Goal: Contribute content: Contribute content

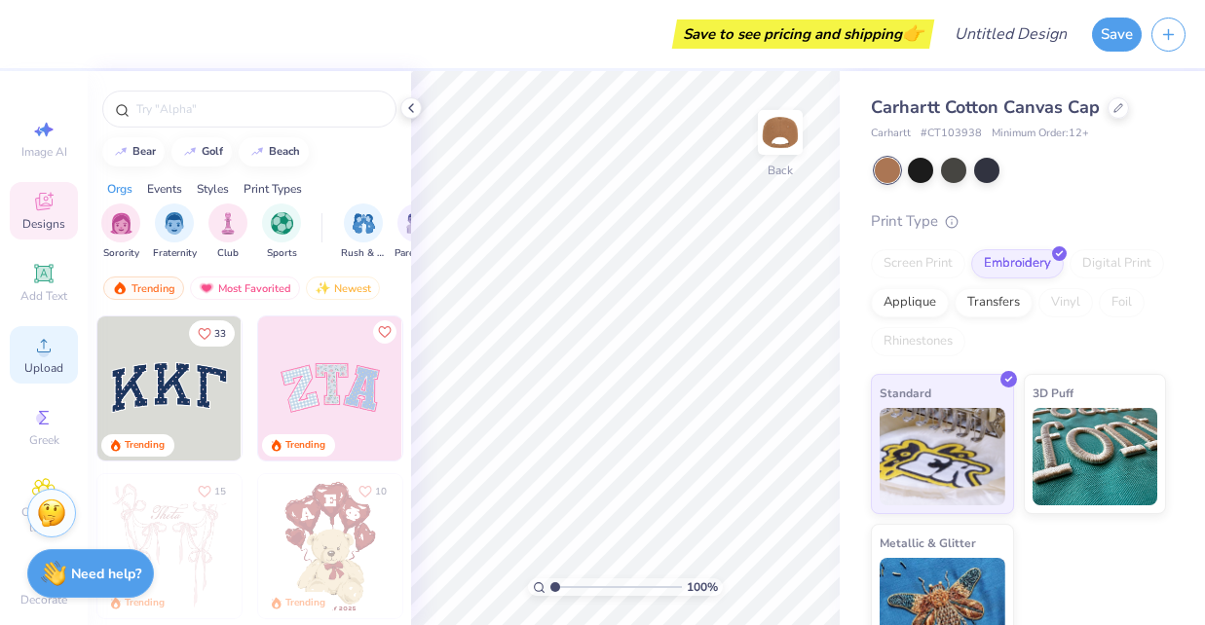
click at [42, 362] on span "Upload" at bounding box center [43, 368] width 39 height 16
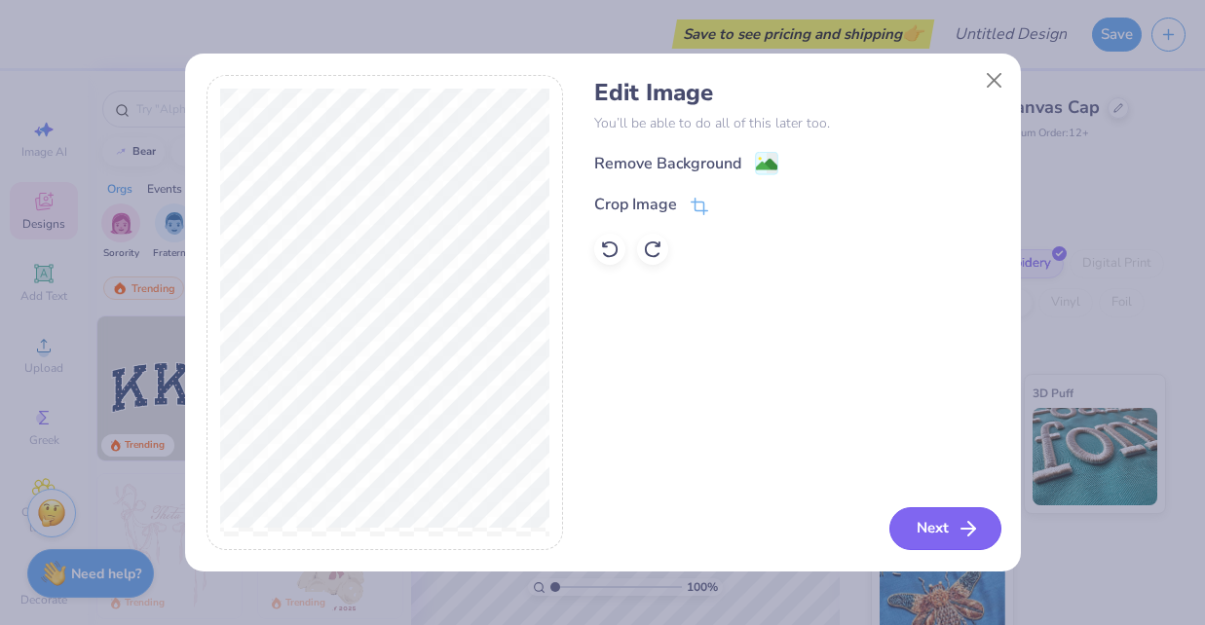
click at [956, 521] on button "Next" at bounding box center [945, 529] width 112 height 43
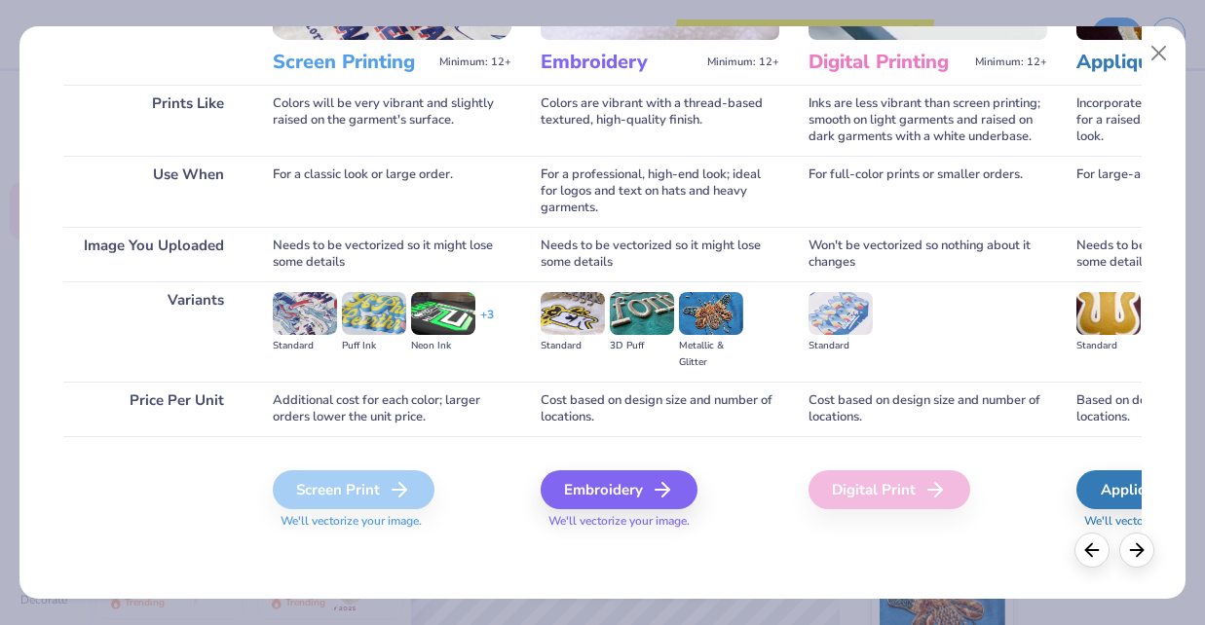
scroll to position [246, 0]
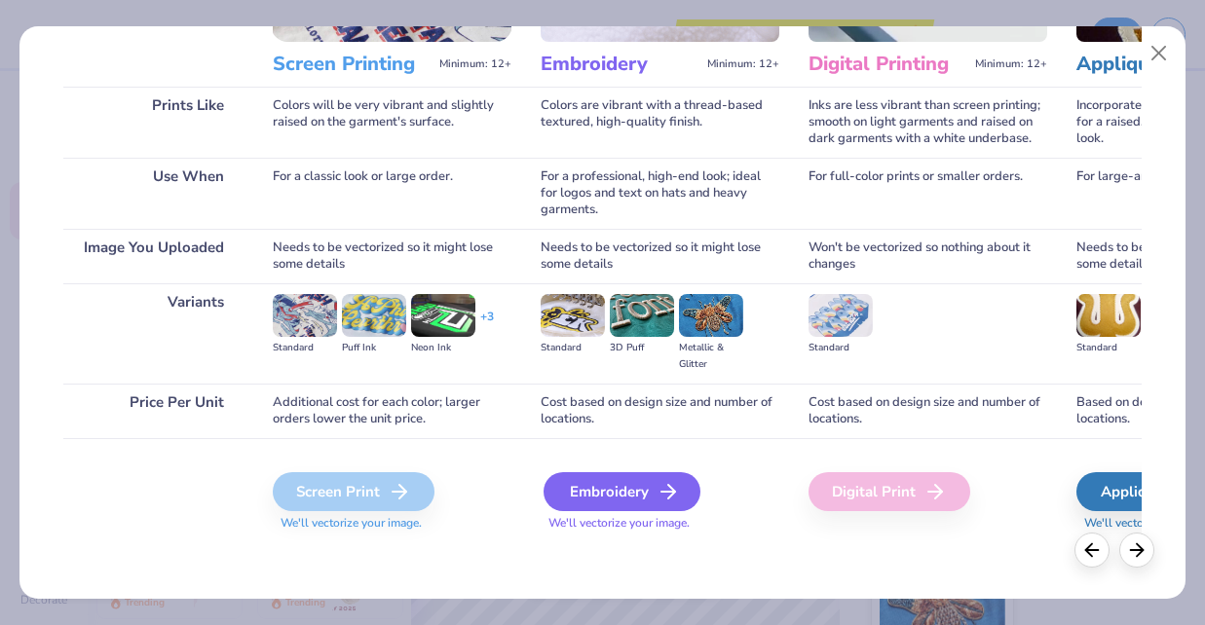
click at [597, 488] on div "Embroidery" at bounding box center [622, 491] width 157 height 39
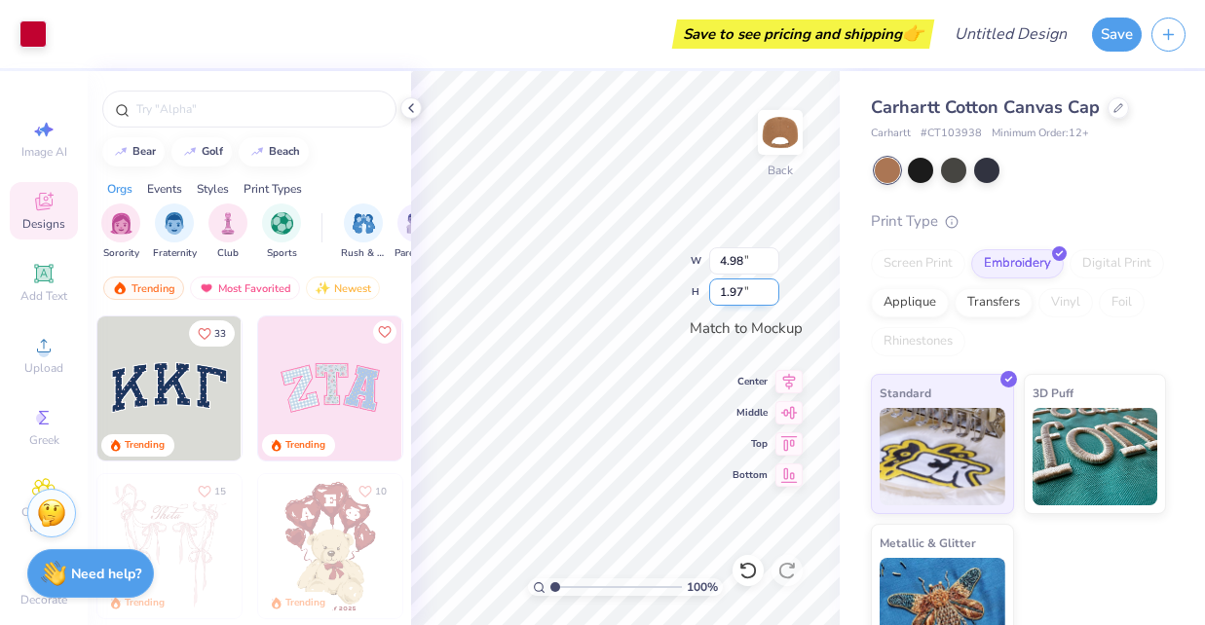
type input "2.78"
type input "1.10"
click at [1091, 446] on img at bounding box center [1096, 453] width 126 height 97
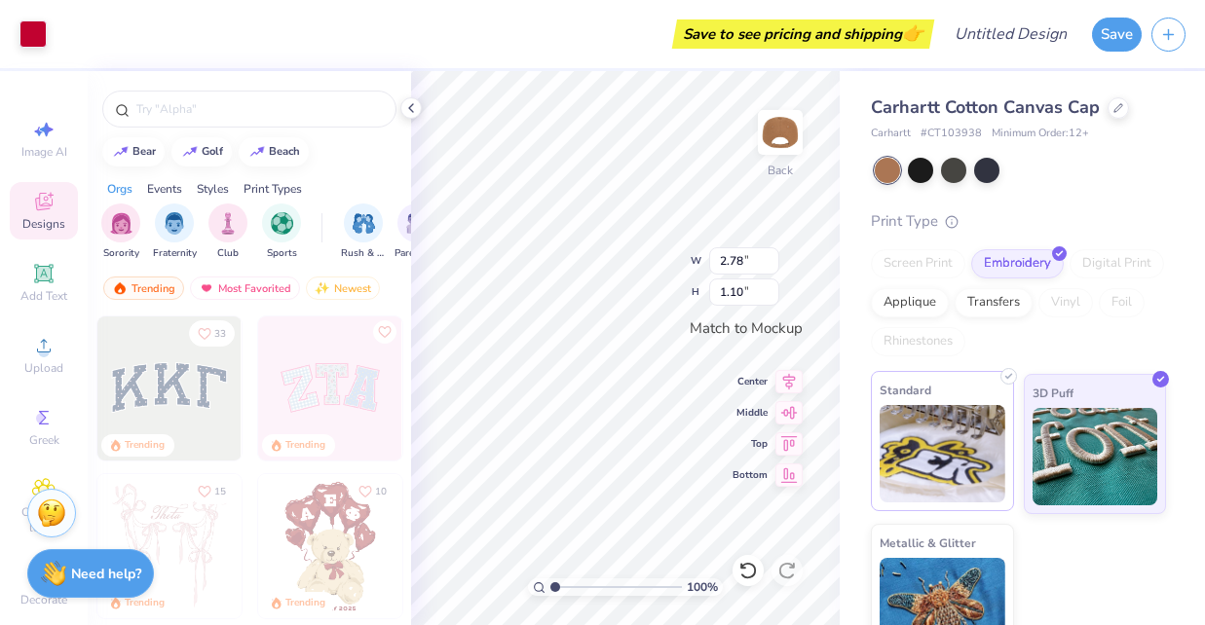
scroll to position [39, 0]
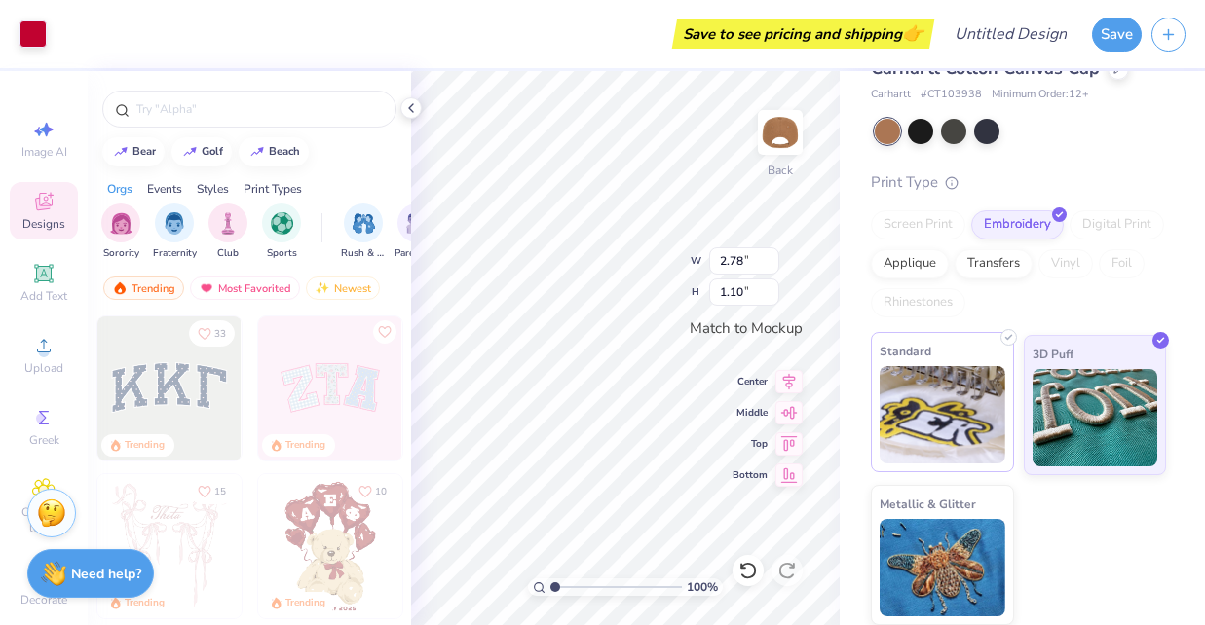
click at [948, 439] on img at bounding box center [943, 414] width 126 height 97
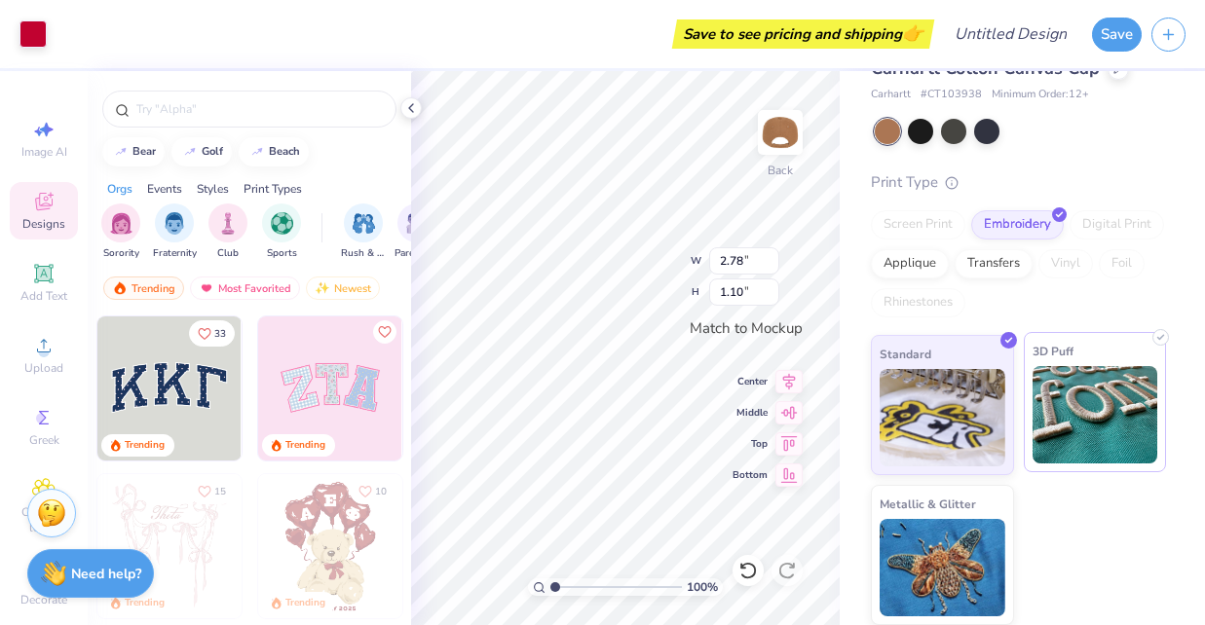
click at [1062, 417] on img at bounding box center [1096, 414] width 126 height 97
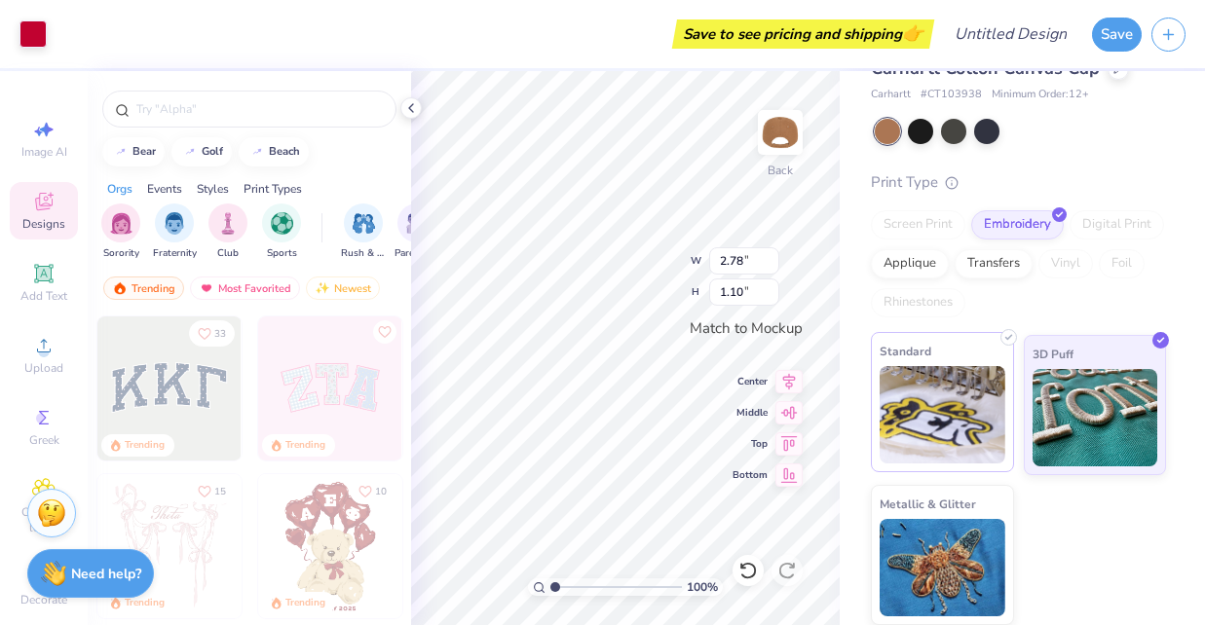
click at [972, 425] on img at bounding box center [943, 414] width 126 height 97
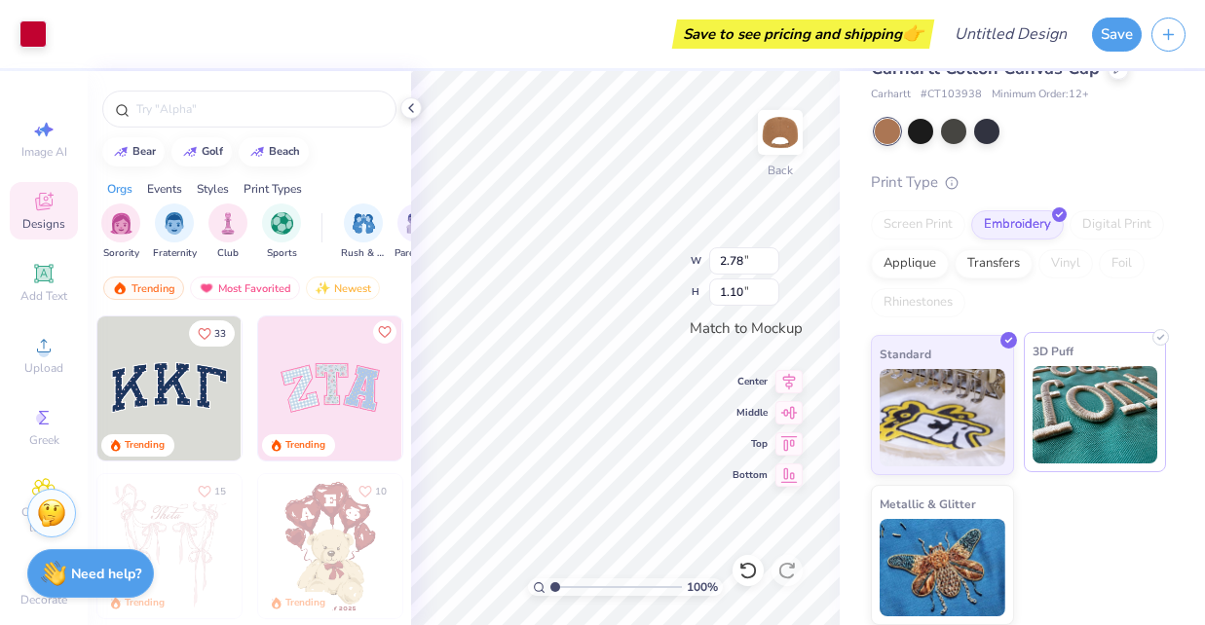
click at [1060, 402] on img at bounding box center [1096, 414] width 126 height 97
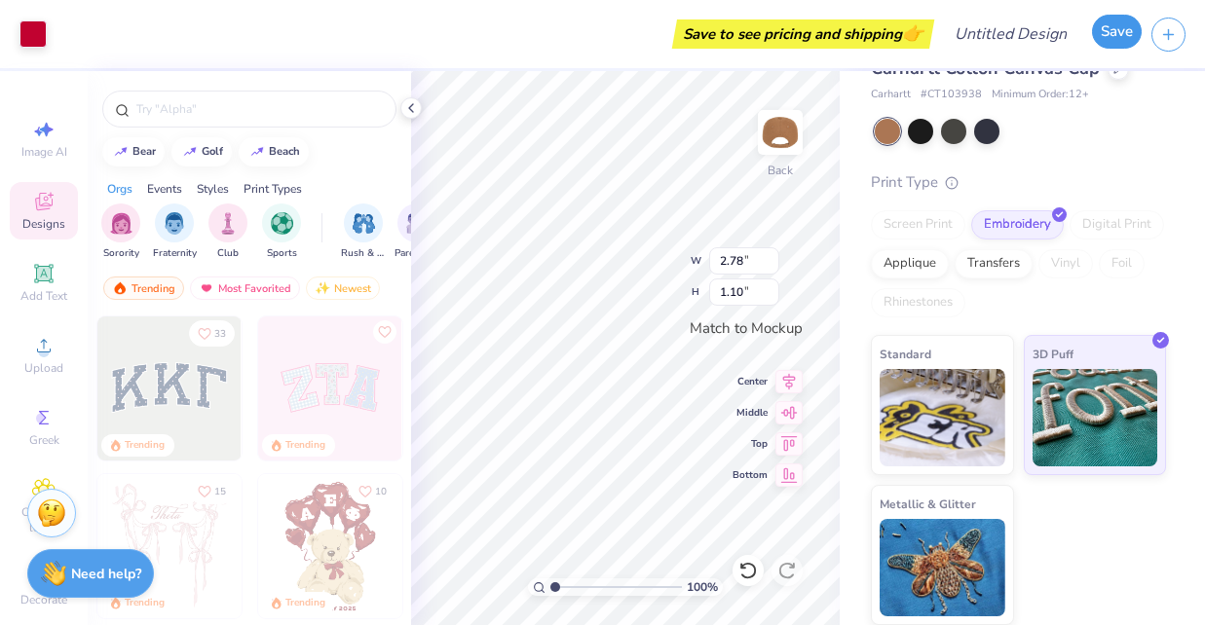
click at [1113, 43] on button "Save" at bounding box center [1117, 32] width 50 height 34
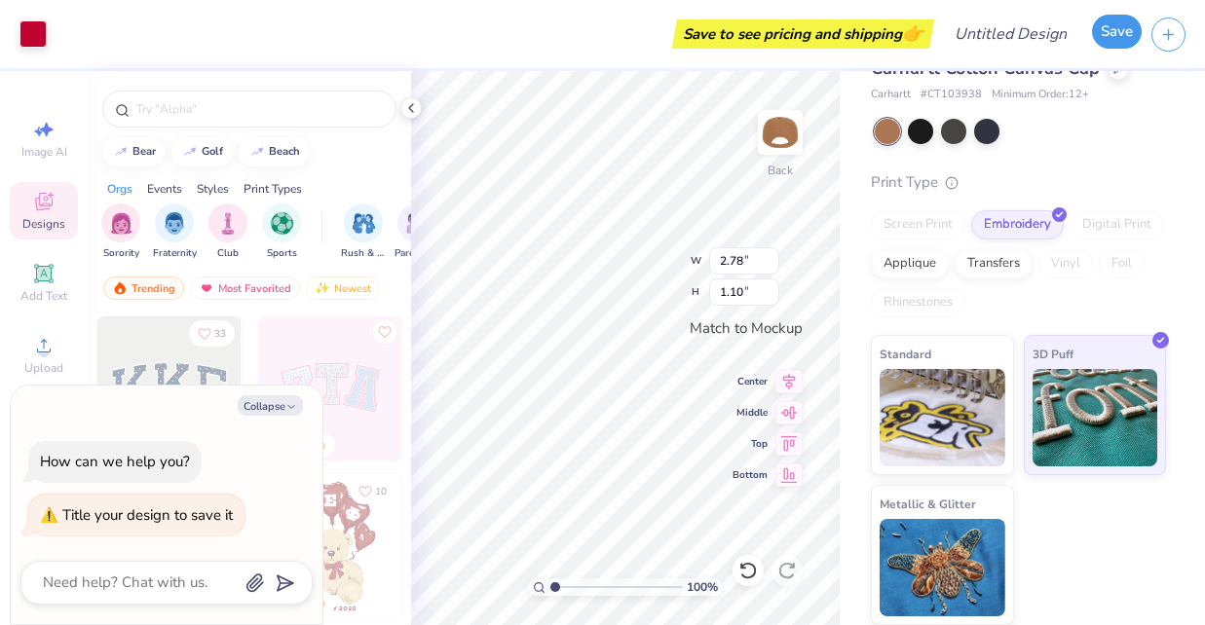
click at [1113, 24] on button "Save" at bounding box center [1117, 32] width 50 height 34
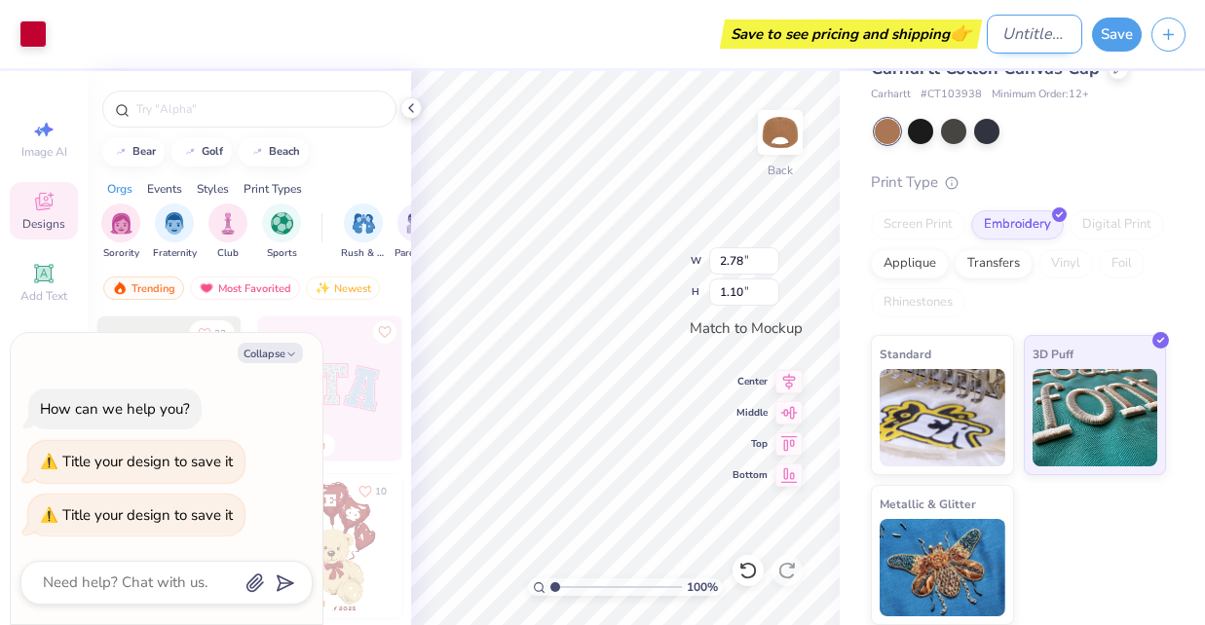
type textarea "x"
click at [1039, 46] on input "Design Title" at bounding box center [1034, 34] width 95 height 39
type input "d"
type textarea "x"
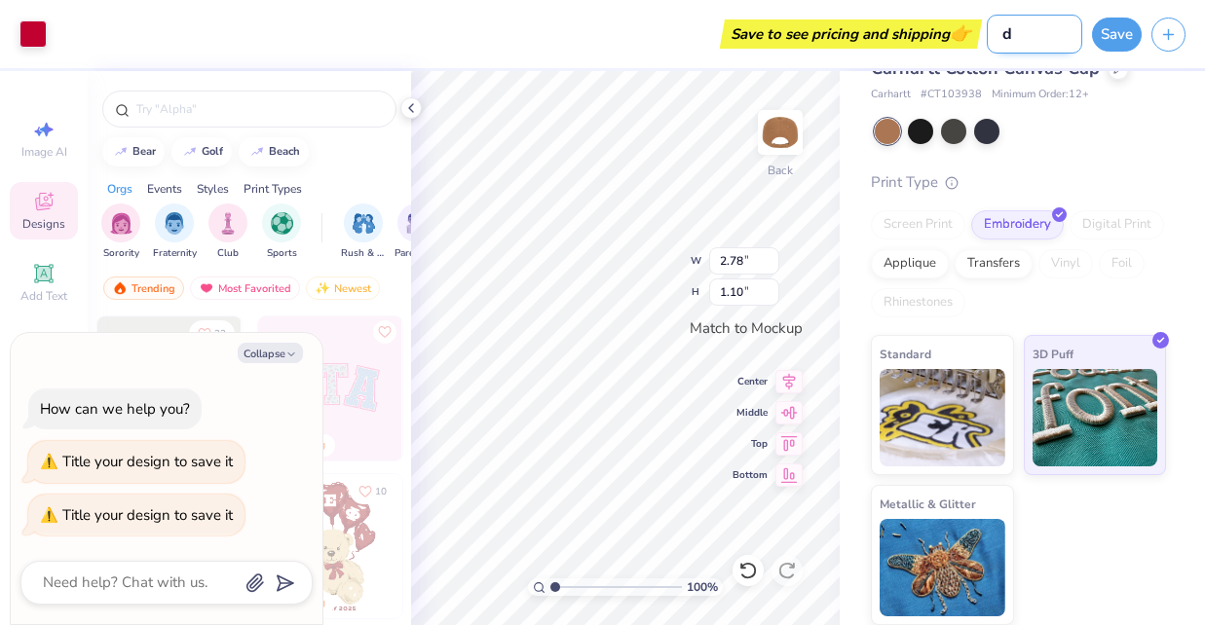
type input "df"
type textarea "x"
type input "dff"
type textarea "x"
type input "dffs"
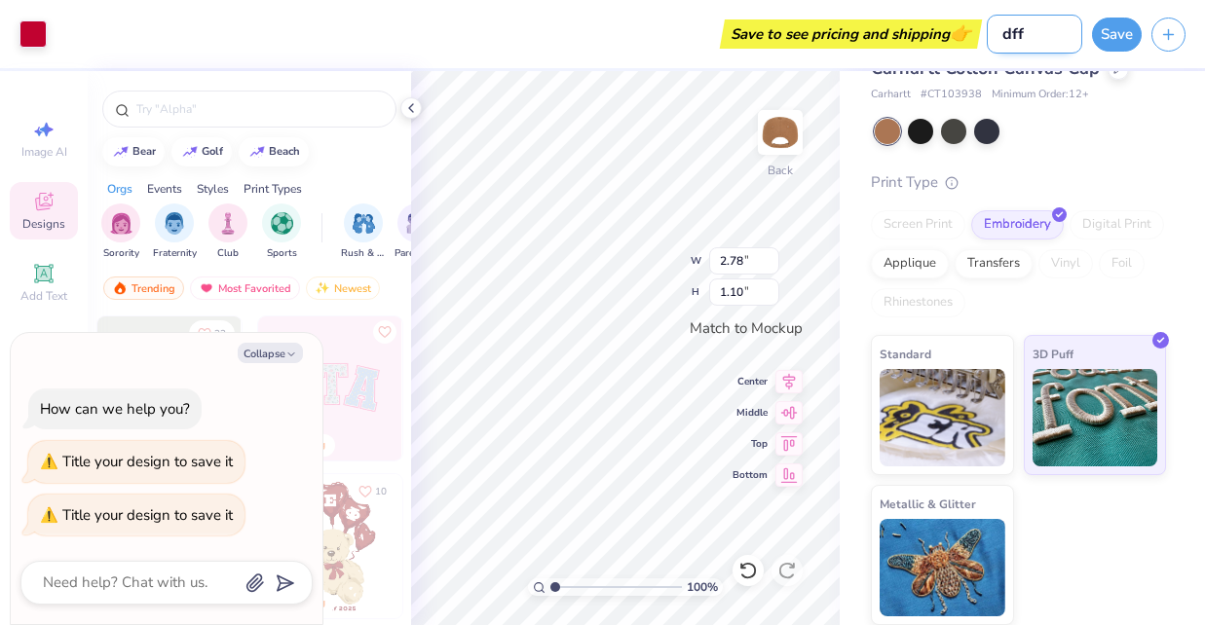
type textarea "x"
type input "dffsf"
type textarea "x"
type input "dffsfs"
type textarea "x"
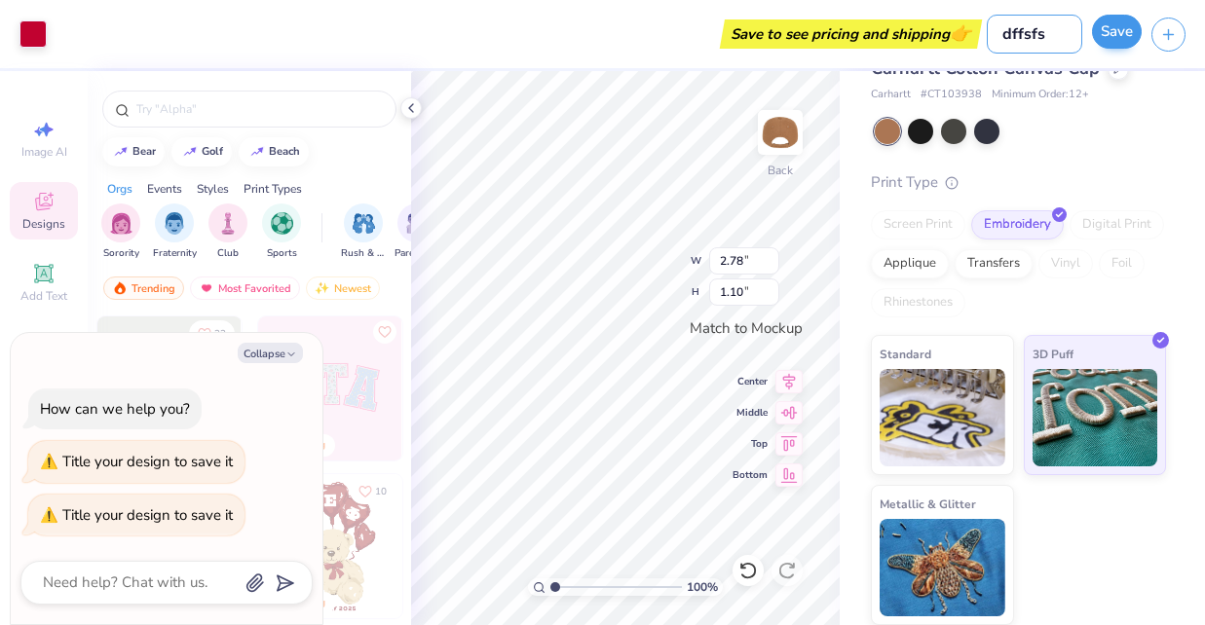
type input "dffsfs"
click at [1127, 31] on button "Save" at bounding box center [1117, 32] width 50 height 34
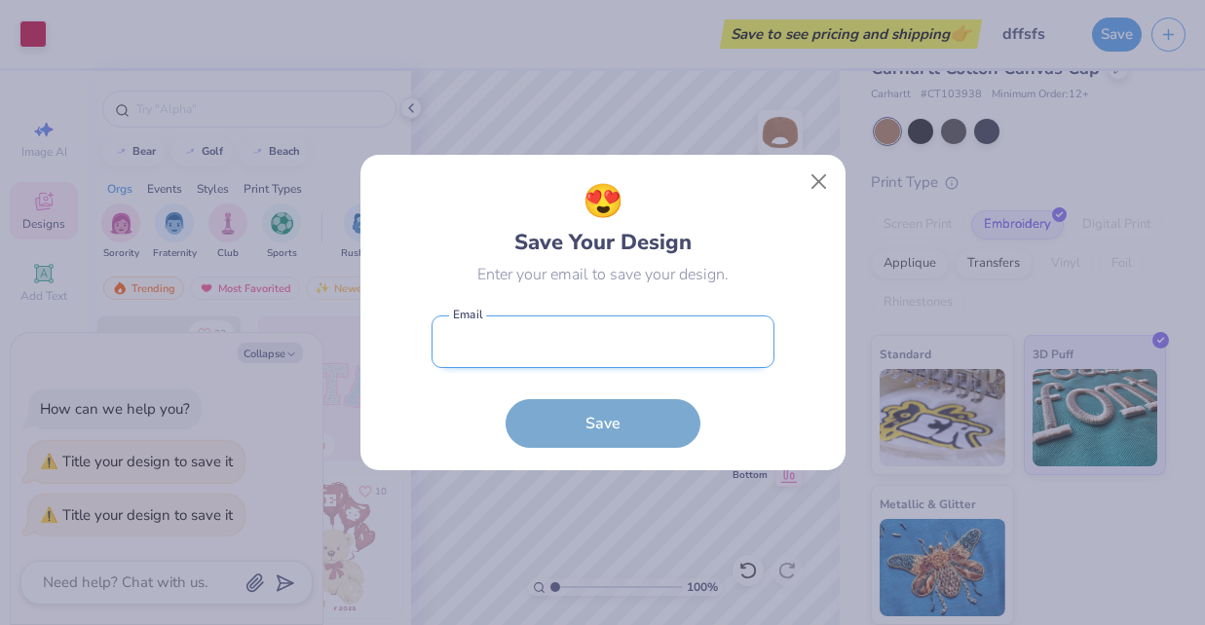
click at [704, 325] on input "email" at bounding box center [603, 343] width 343 height 54
click at [806, 184] on button "Close" at bounding box center [818, 182] width 37 height 37
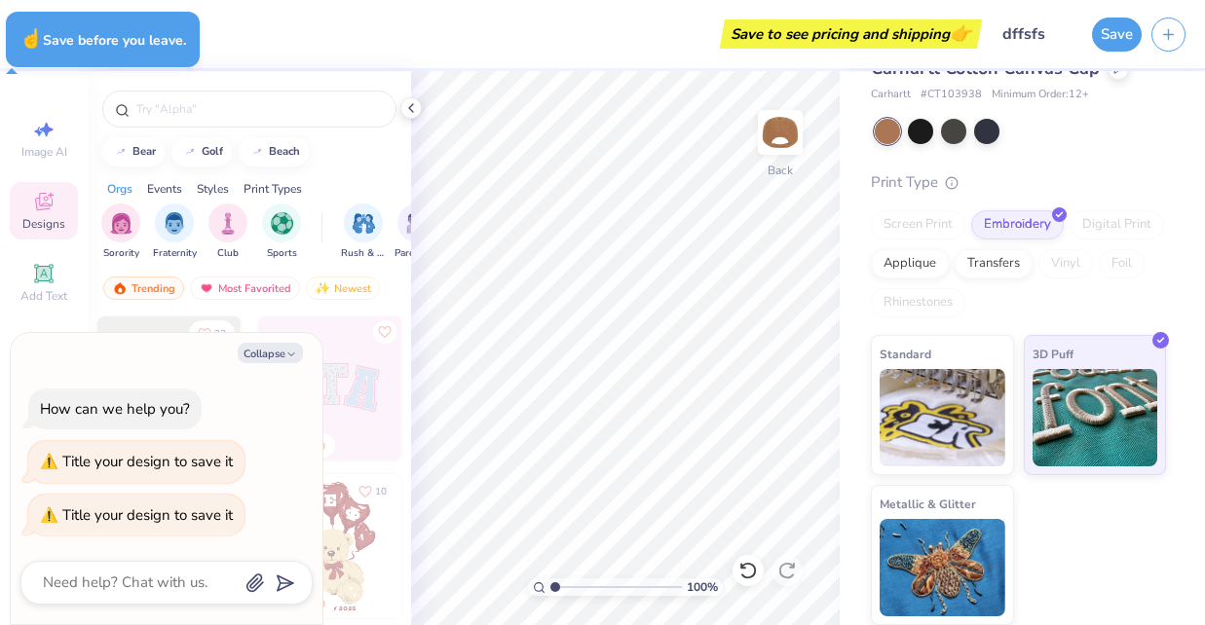
type textarea "x"
